Goal: Task Accomplishment & Management: Use online tool/utility

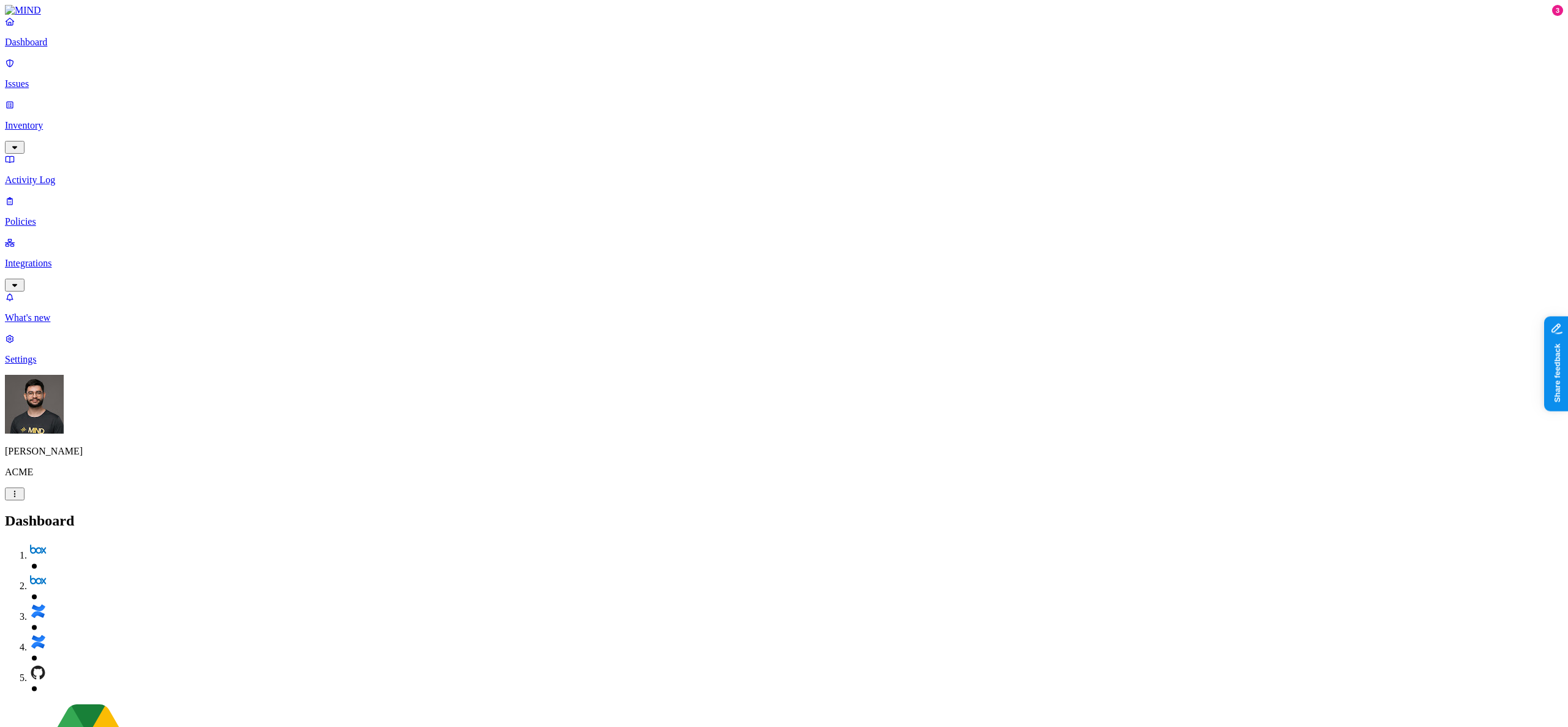
click at [95, 257] on p "Integrations" at bounding box center [784, 263] width 1558 height 11
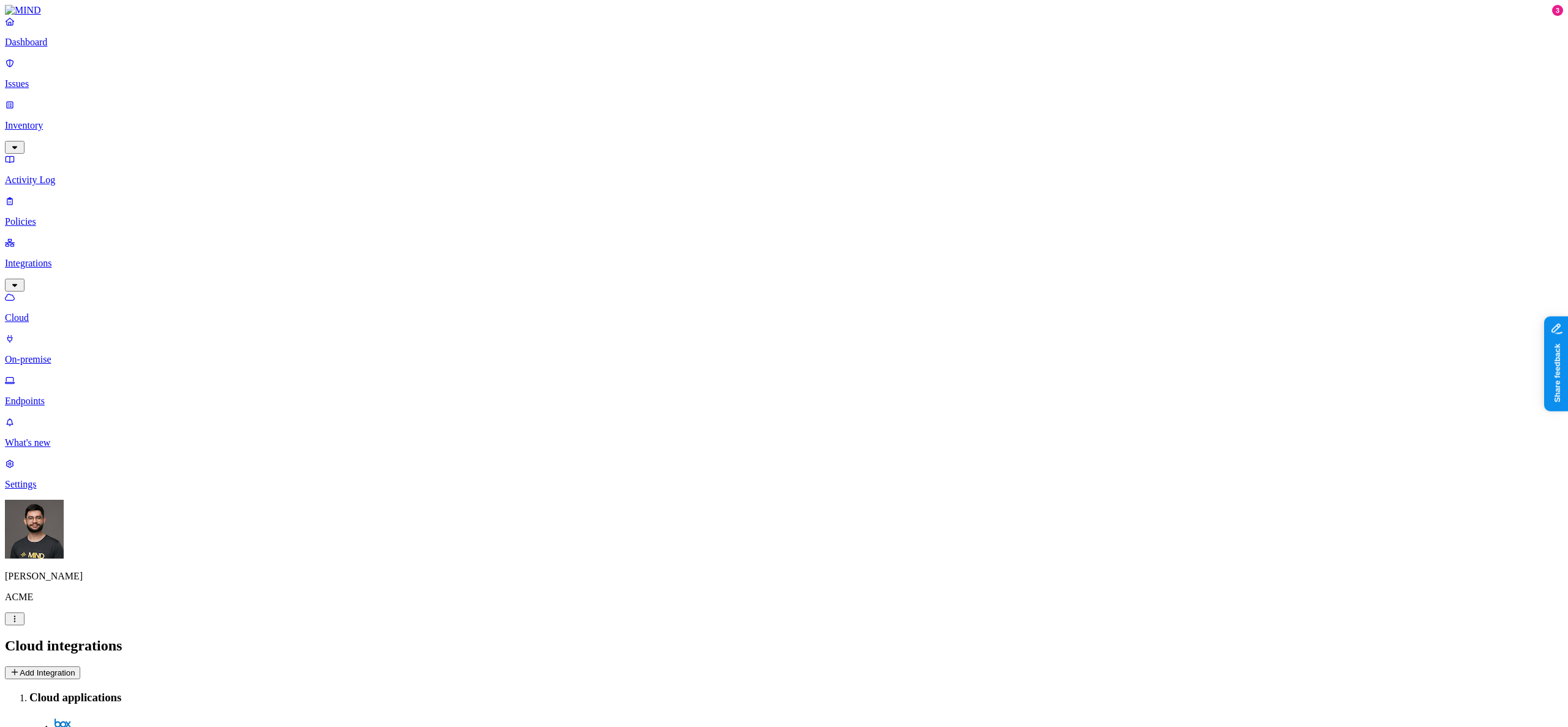
click at [63, 395] on p "Endpoints" at bounding box center [784, 401] width 1558 height 11
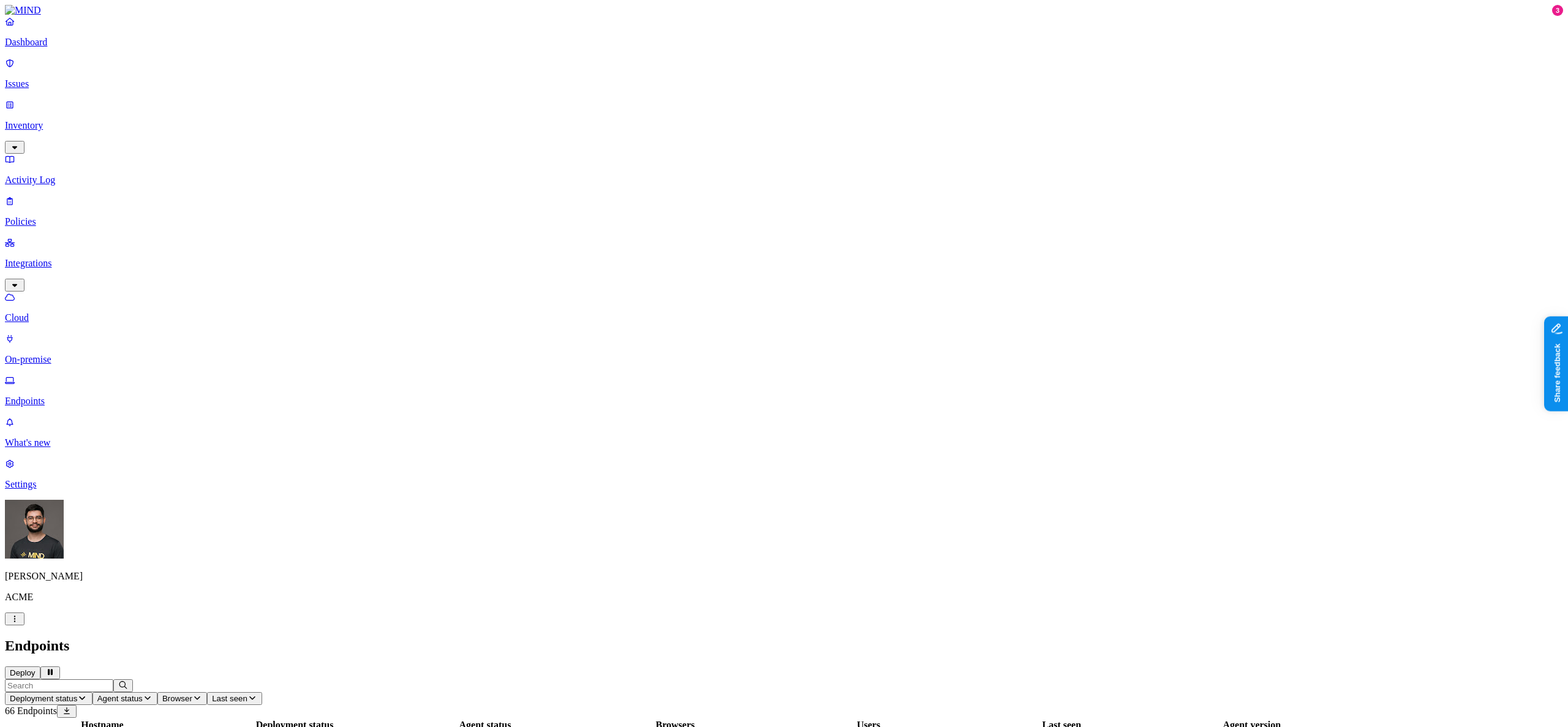
click at [41, 666] on button "Deploy" at bounding box center [23, 672] width 36 height 12
